Goal: Find contact information: Find contact information

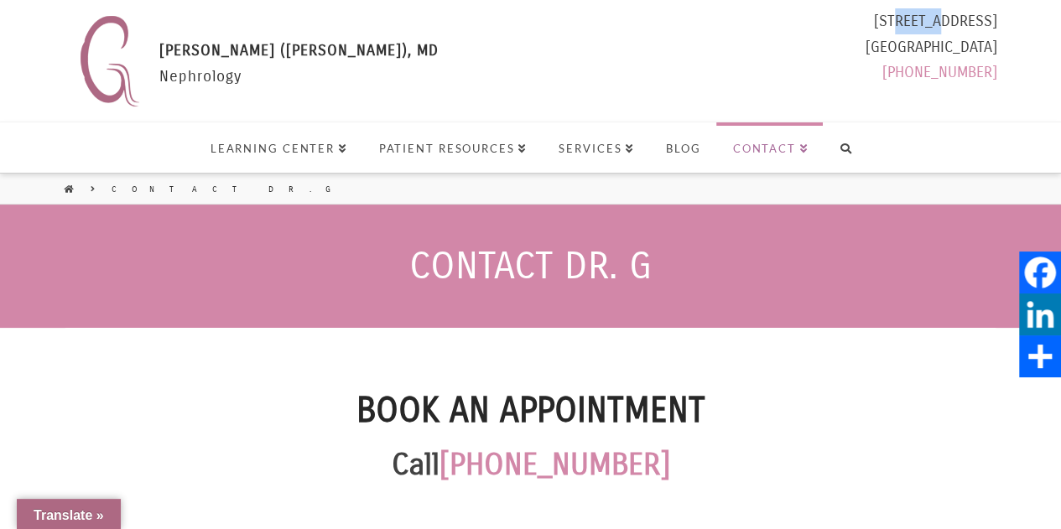
select select "Language Translate Widget"
drag, startPoint x: 812, startPoint y: 24, endPoint x: 993, endPoint y: 49, distance: 182.7
click at [993, 49] on div "11180 Warner Ave Suite 271 Fountain Valley, CA 92708 (714) 435-0150 Select Lang…" at bounding box center [931, 50] width 132 height 84
click at [145, 227] on header "Contact Dr. G" at bounding box center [530, 266] width 1061 height 123
click at [126, 67] on img at bounding box center [109, 60] width 75 height 105
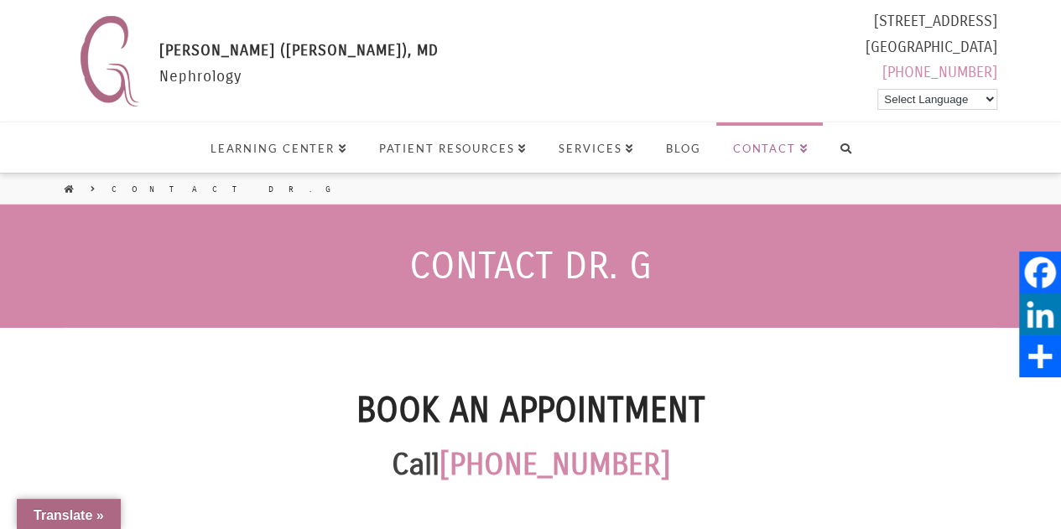
click at [168, 55] on span "[PERSON_NAME] ([PERSON_NAME]), MD" at bounding box center [298, 50] width 279 height 18
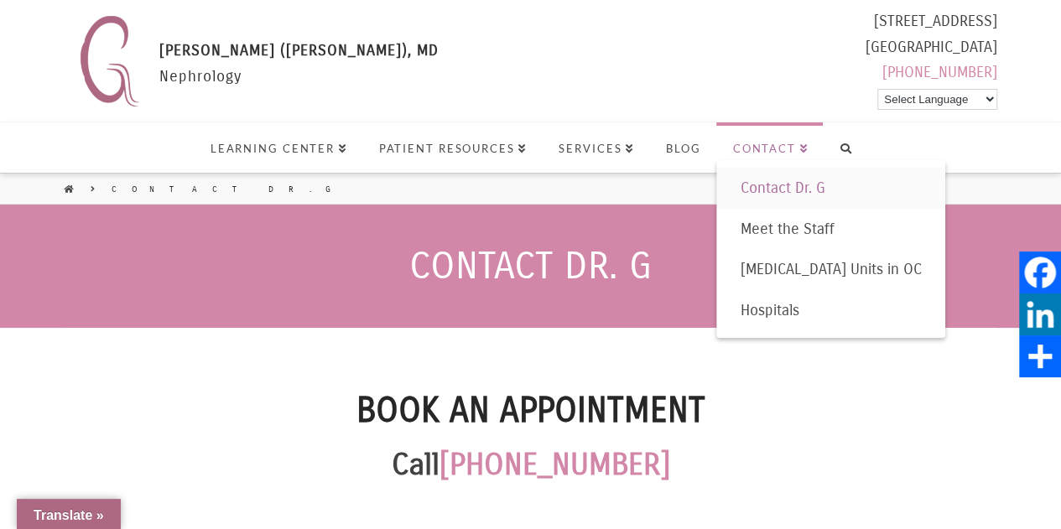
click at [787, 137] on link "Contact" at bounding box center [769, 147] width 107 height 50
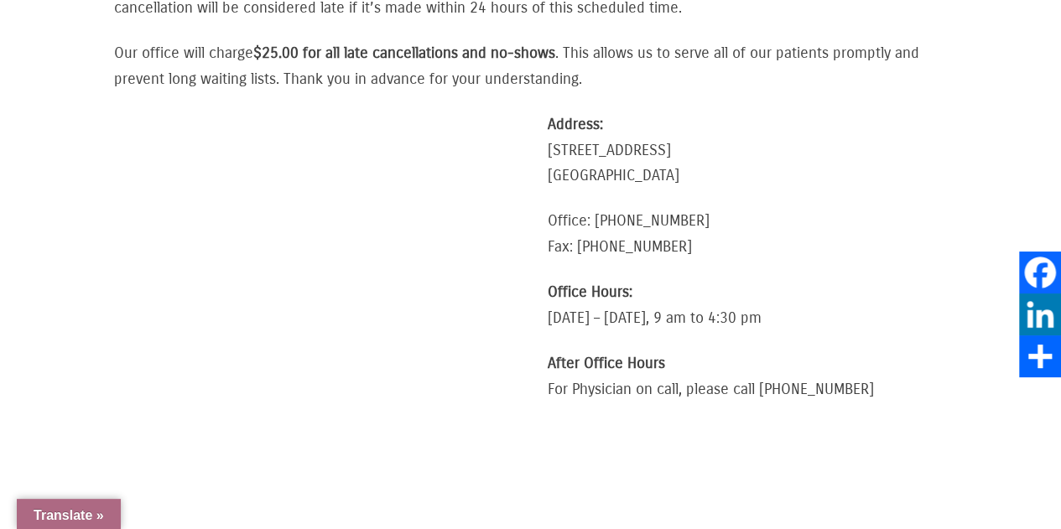
scroll to position [922, 0]
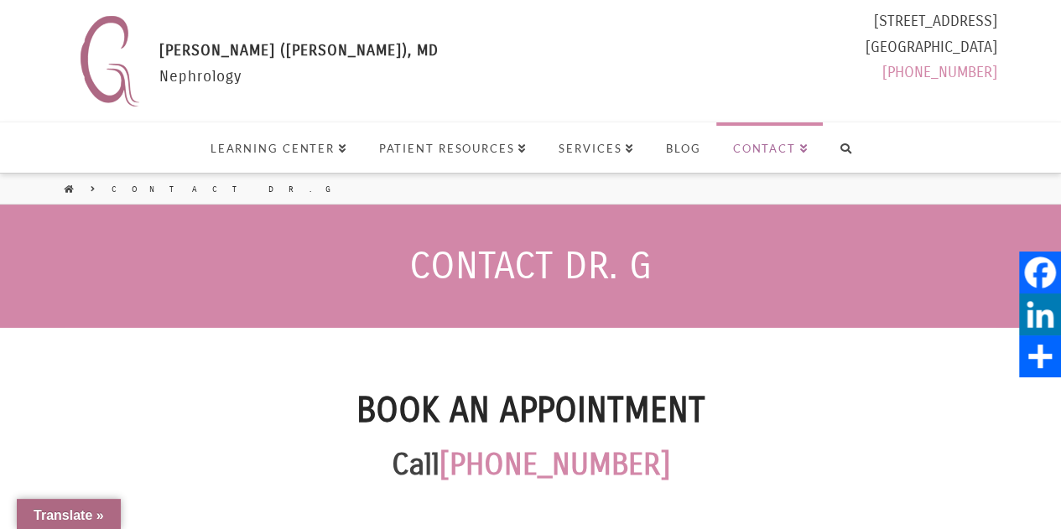
select select "Language Translate Widget"
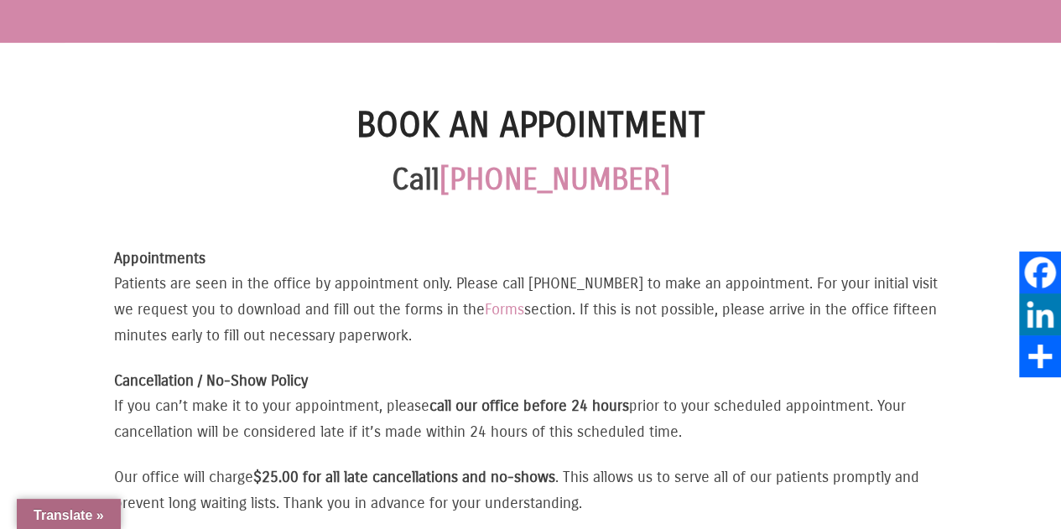
scroll to position [503, 0]
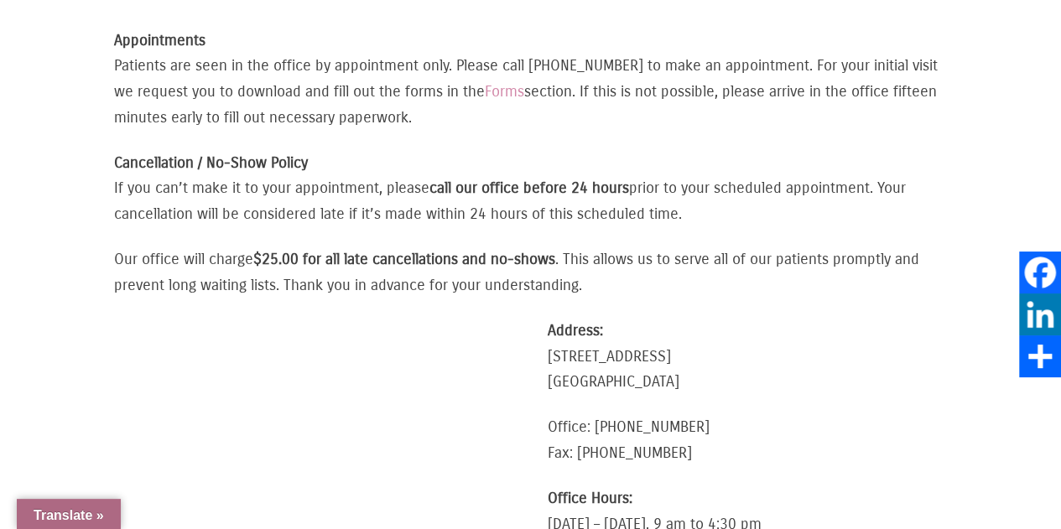
drag, startPoint x: 542, startPoint y: 358, endPoint x: 729, endPoint y: 382, distance: 188.5
click at [729, 382] on div "Address: [STREET_ADDRESS] Office: [PHONE_NUMBER] Fax: [PHONE_NUMBER] Office Hou…" at bounding box center [530, 523] width 833 height 411
click at [739, 392] on p "Address: [STREET_ADDRESS]" at bounding box center [747, 356] width 400 height 77
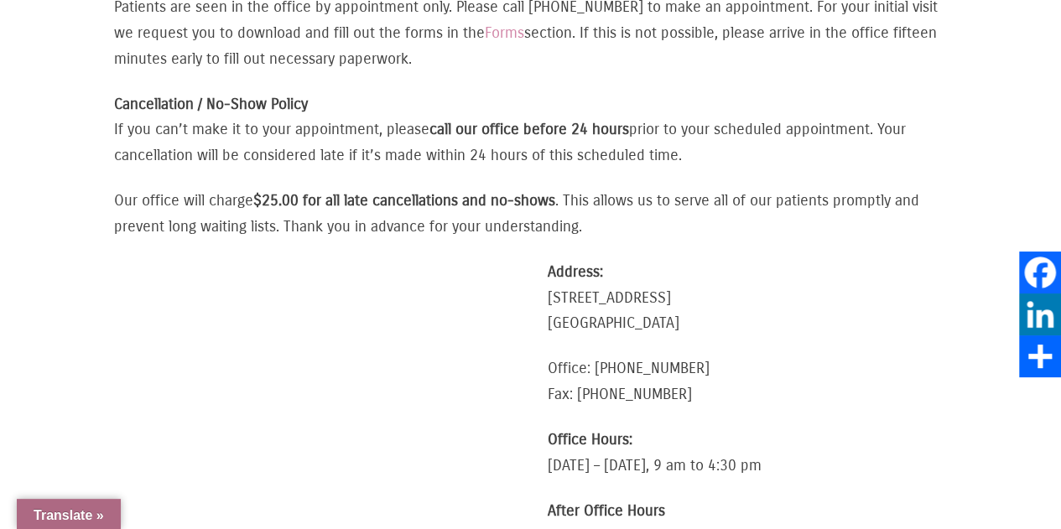
scroll to position [587, 0]
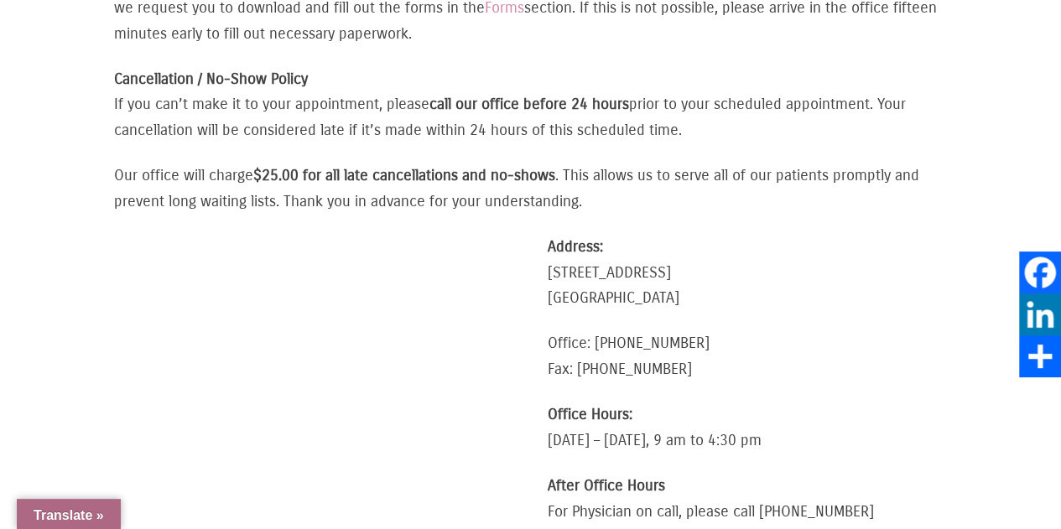
drag, startPoint x: 543, startPoint y: 271, endPoint x: 709, endPoint y: 304, distance: 168.6
click at [709, 304] on div "Address: [STREET_ADDRESS] Office: [PHONE_NUMBER] Fax: [PHONE_NUMBER] Office Hou…" at bounding box center [530, 439] width 833 height 411
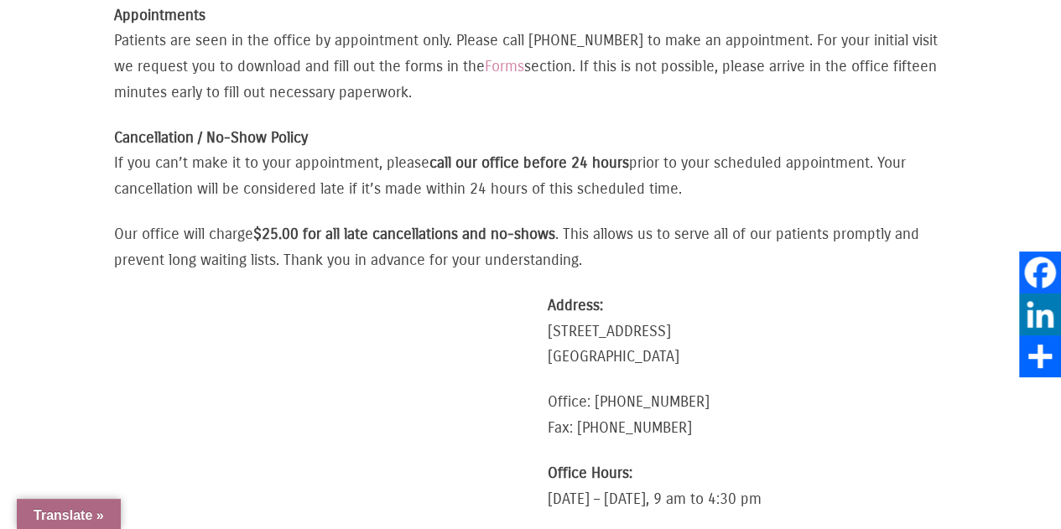
scroll to position [503, 0]
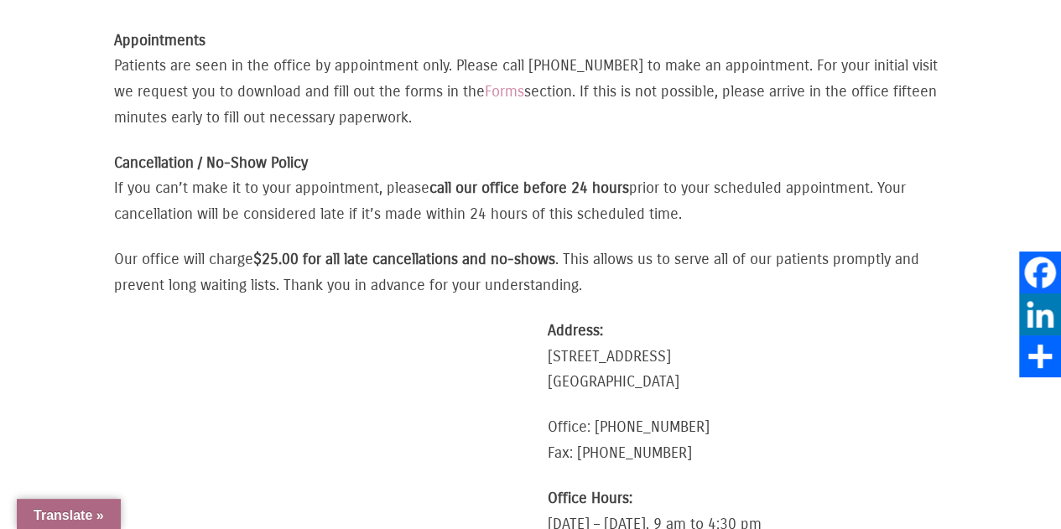
click at [672, 225] on p "Cancellation / No-Show Policy If you can’t make it to your appointment, please …" at bounding box center [530, 188] width 833 height 77
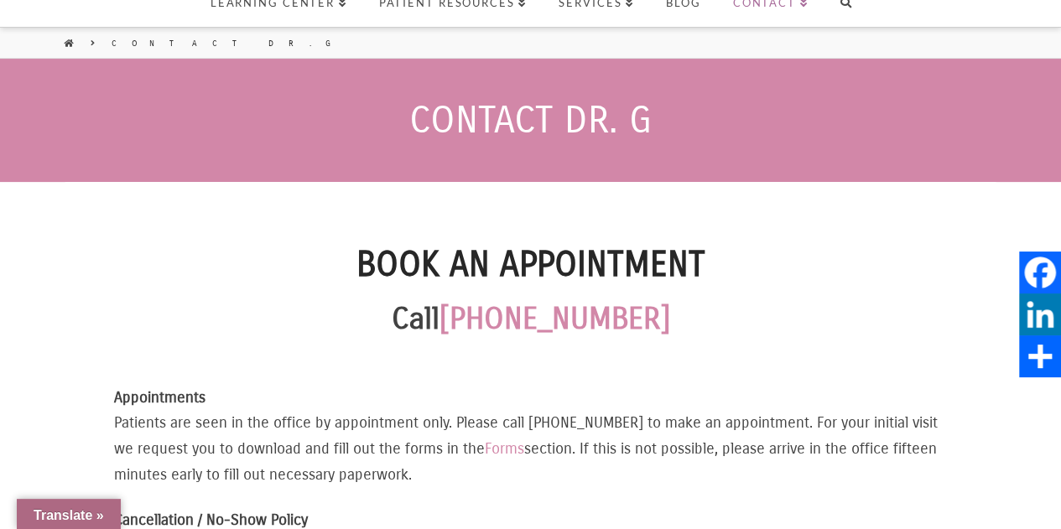
scroll to position [587, 0]
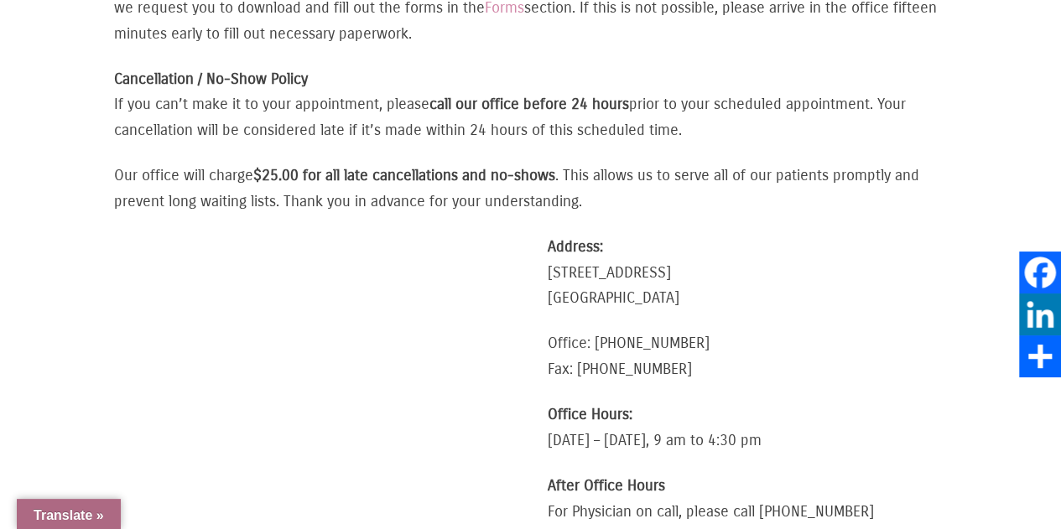
drag, startPoint x: 555, startPoint y: 279, endPoint x: 672, endPoint y: 304, distance: 119.9
click at [672, 304] on p "Address: [STREET_ADDRESS]" at bounding box center [747, 272] width 400 height 77
click at [730, 303] on p "Address: [STREET_ADDRESS]" at bounding box center [747, 272] width 400 height 77
